Goal: Information Seeking & Learning: Learn about a topic

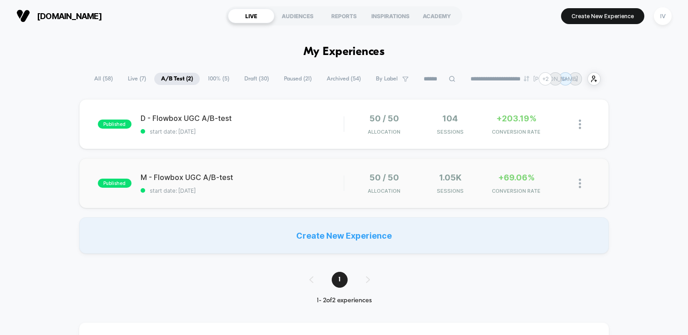
click at [298, 164] on div "published M - Flowbox UGC A/B-test start date: [DATE] 50 / 50 Allocation 1.05k …" at bounding box center [344, 183] width 530 height 50
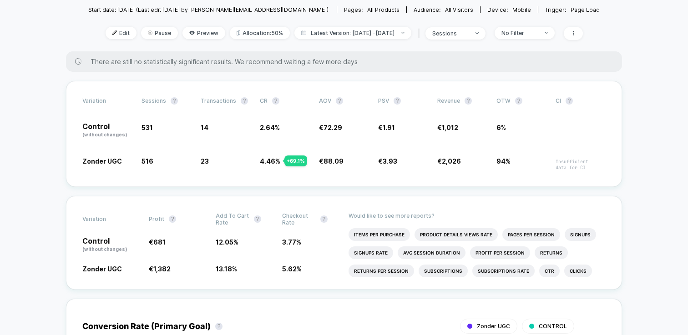
scroll to position [131, 0]
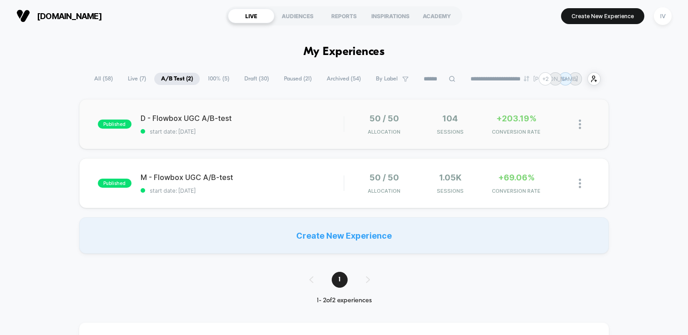
click at [291, 141] on div "published D - Flowbox UGC A/B-test start date: [DATE] 50 / 50 Allocation 104 Se…" at bounding box center [344, 124] width 530 height 50
